Goal: Find specific page/section: Find specific page/section

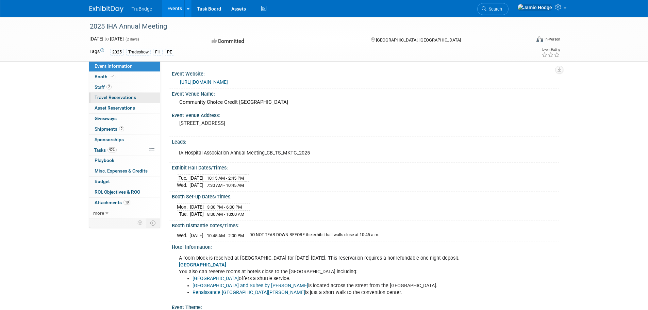
click at [111, 96] on span "Travel Reservations 0" at bounding box center [116, 97] width 42 height 5
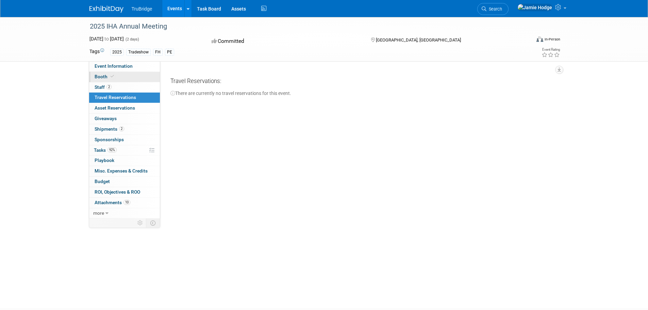
click at [104, 73] on link "Booth" at bounding box center [124, 77] width 71 height 10
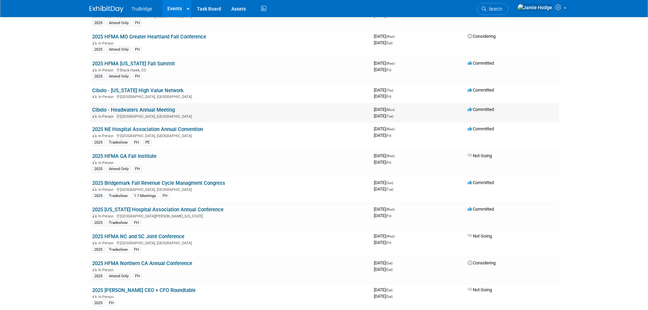
scroll to position [1021, 0]
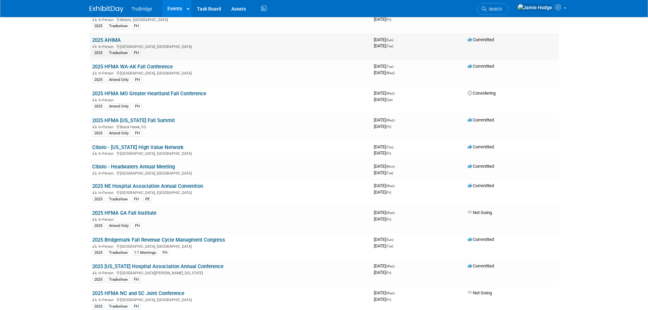
click at [114, 40] on link "2025 AHIMA" at bounding box center [106, 40] width 29 height 6
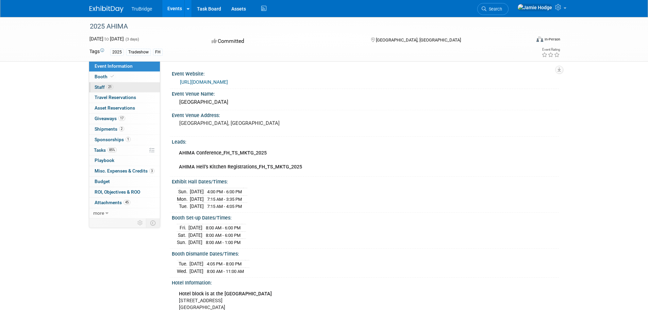
click at [102, 83] on link "21 Staff 21" at bounding box center [124, 87] width 71 height 10
